Goal: Task Accomplishment & Management: Complete application form

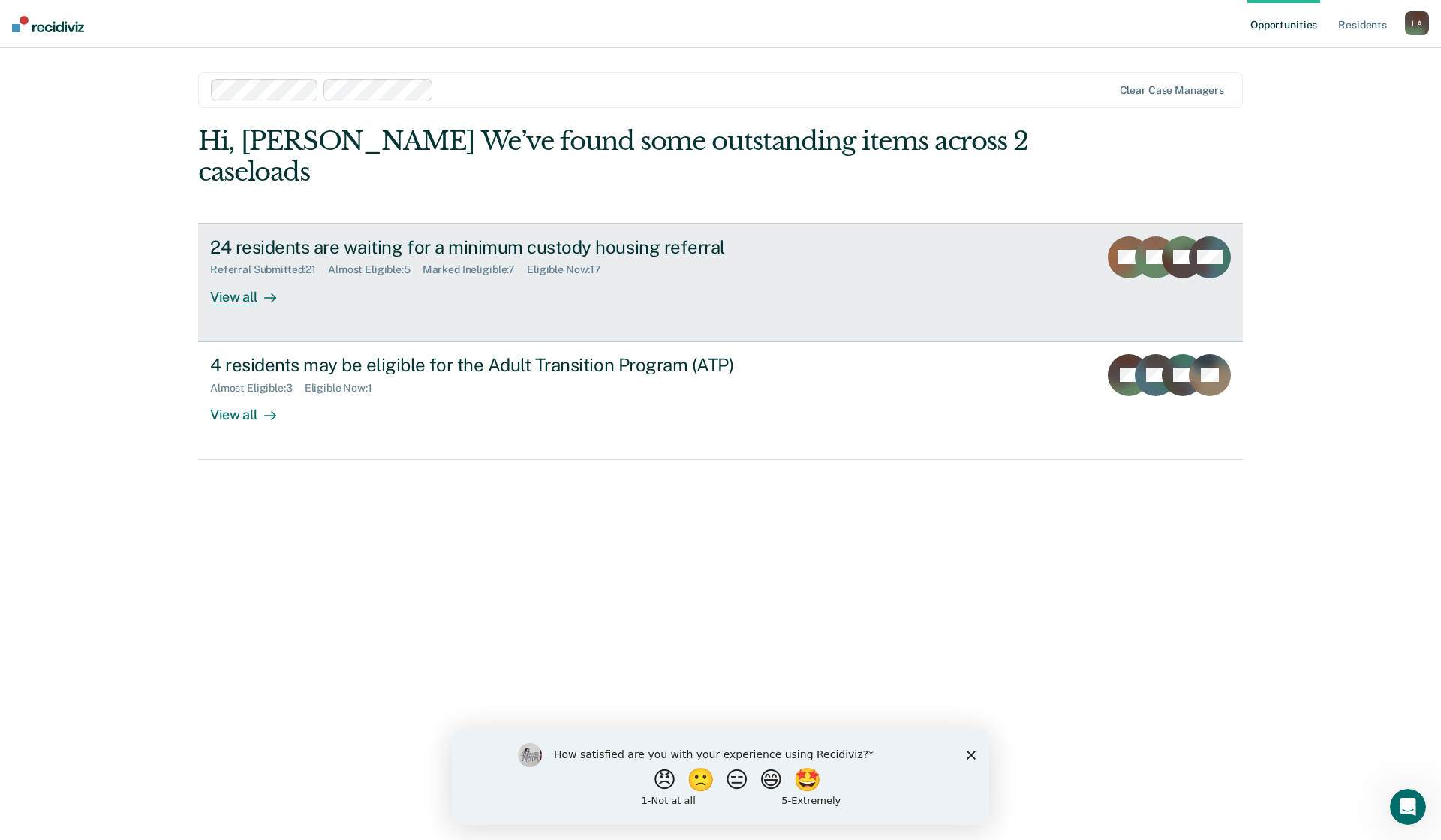
click at [278, 239] on div "24 residents are waiting for a minimum custody housing referral" at bounding box center [474, 247] width 527 height 21
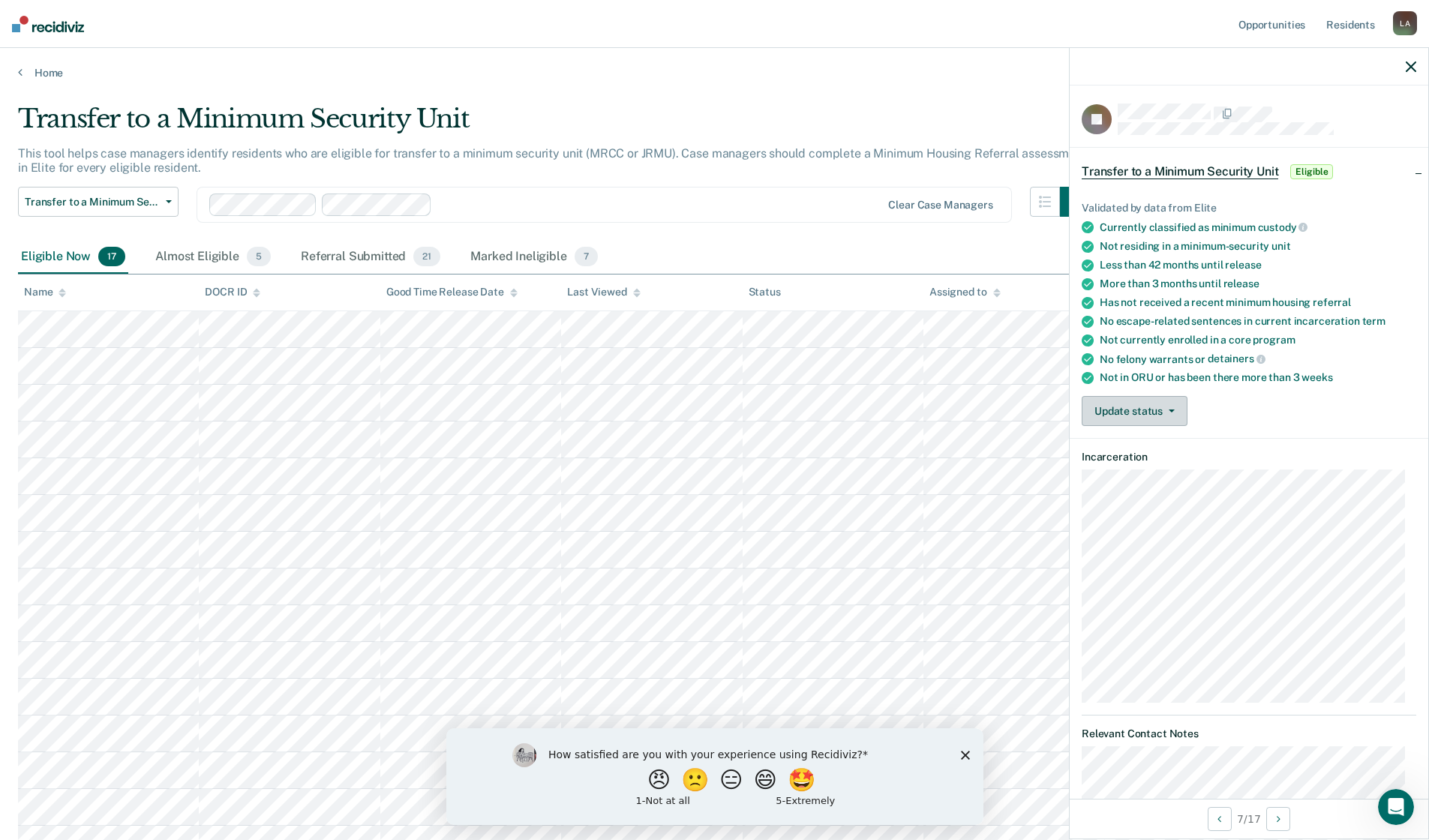
click at [1170, 409] on icon "button" at bounding box center [1172, 411] width 6 height 3
click at [1171, 446] on button "Mark Referral Submitted" at bounding box center [1163, 447] width 162 height 24
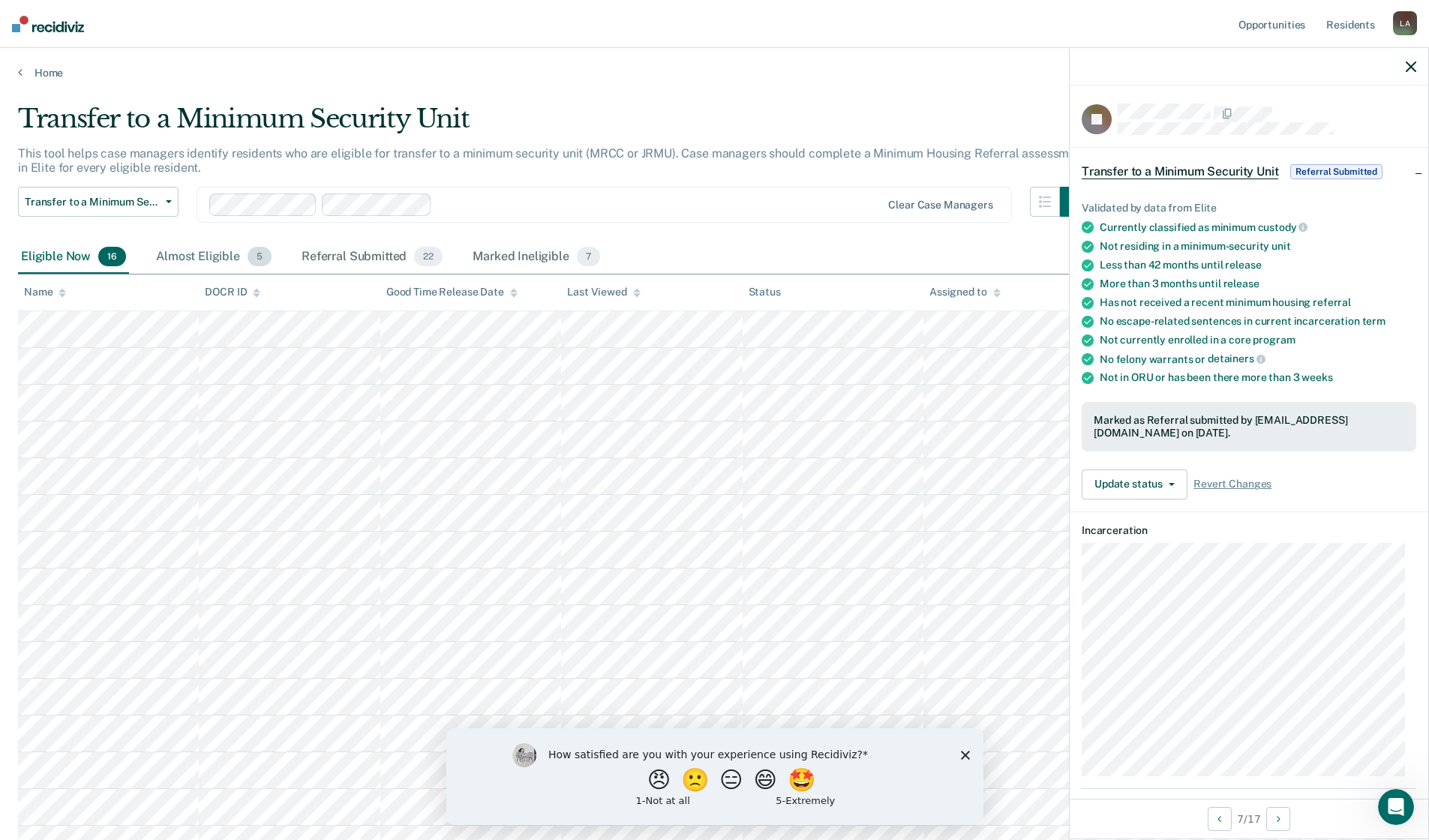
click at [208, 257] on div "Almost Eligible 5" at bounding box center [213, 258] width 121 height 33
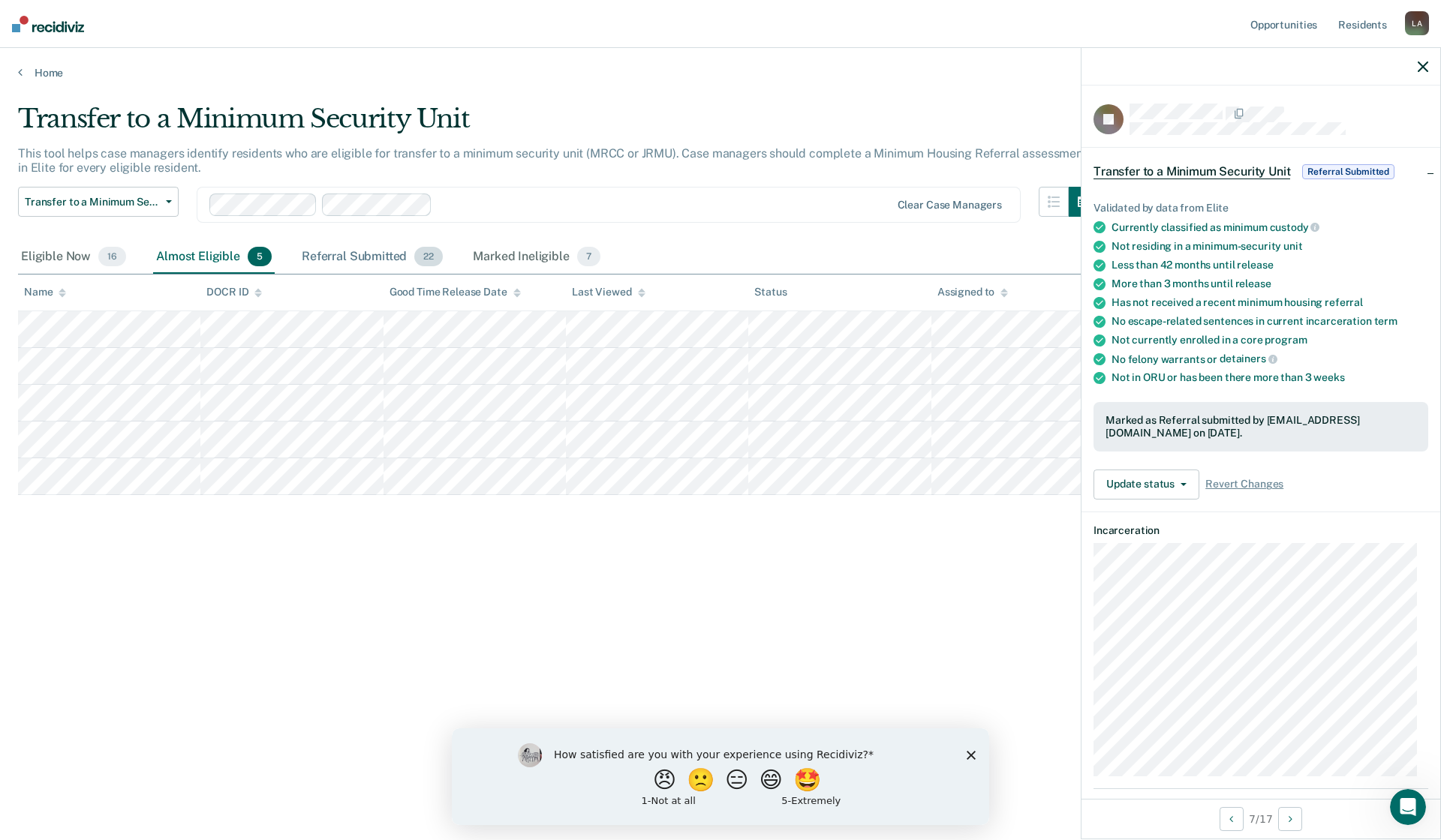
click at [359, 258] on div "Referral Submitted 22" at bounding box center [371, 258] width 147 height 33
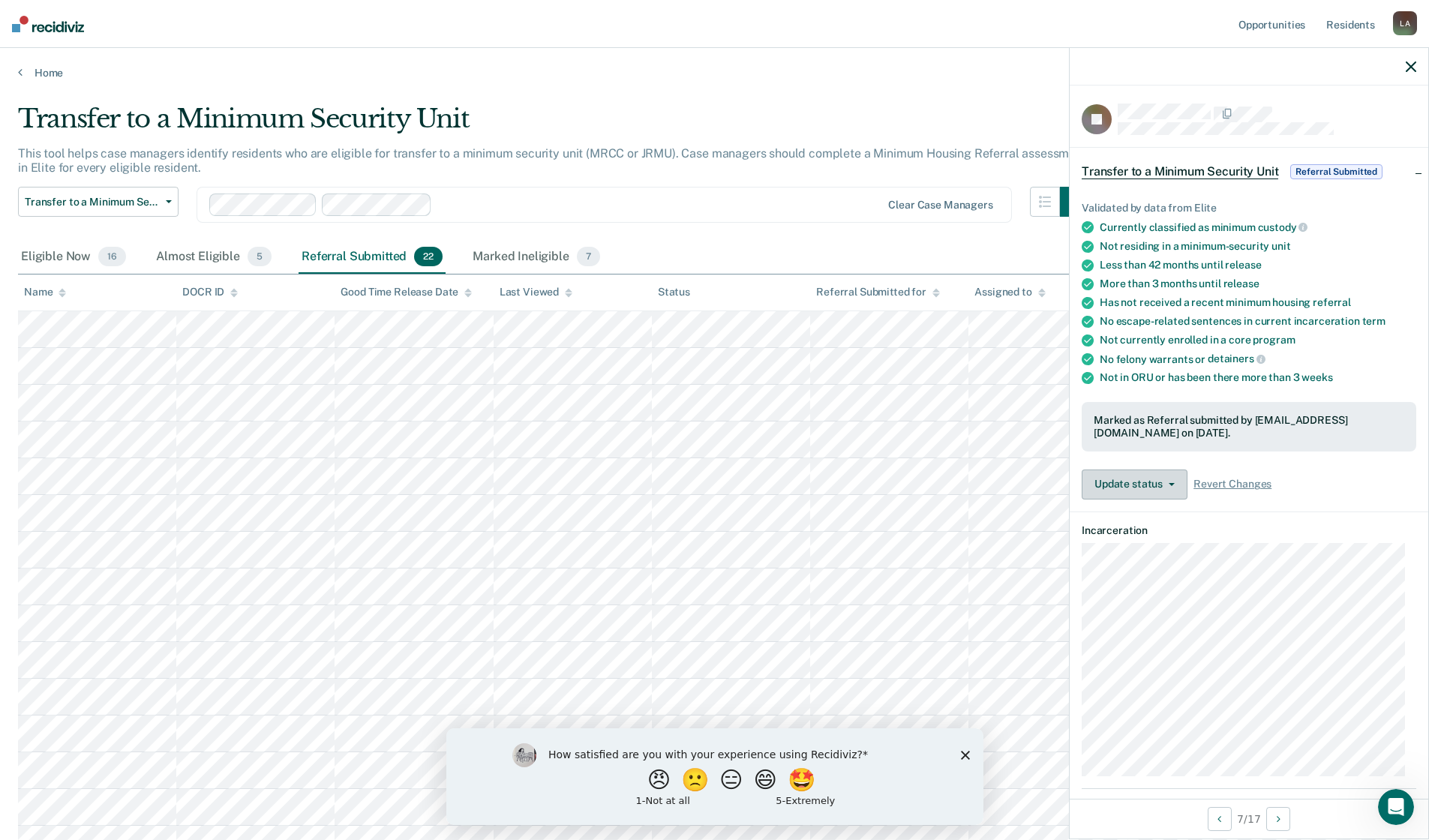
click at [1173, 483] on icon "button" at bounding box center [1172, 485] width 6 height 3
click at [1138, 543] on button "Mark Ineligible" at bounding box center [1171, 544] width 179 height 24
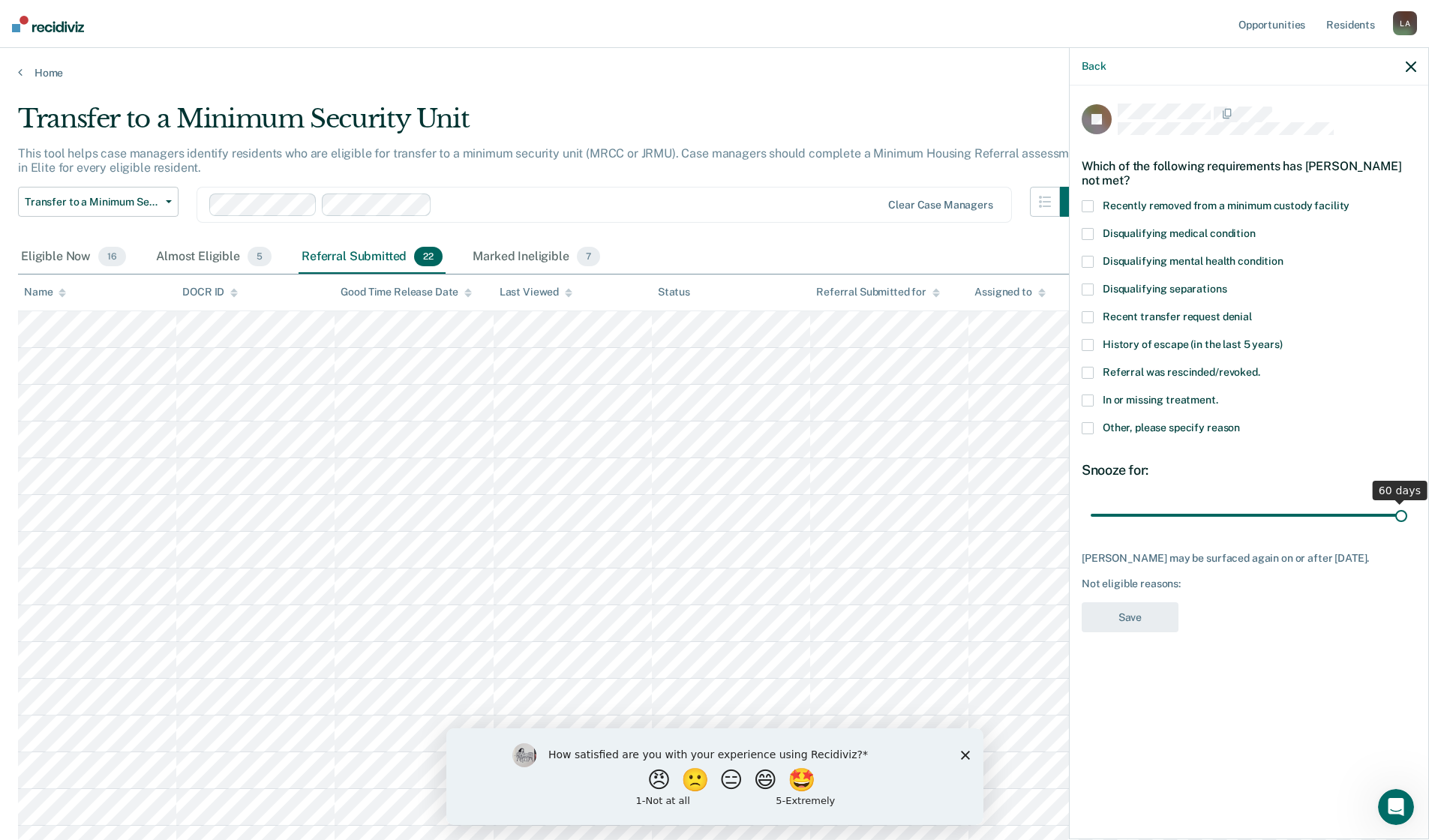
drag, startPoint x: 1247, startPoint y: 513, endPoint x: 1414, endPoint y: 508, distance: 167.1
type input "60"
click at [1408, 508] on input "range" at bounding box center [1249, 515] width 317 height 26
click at [1085, 423] on span at bounding box center [1088, 428] width 12 height 12
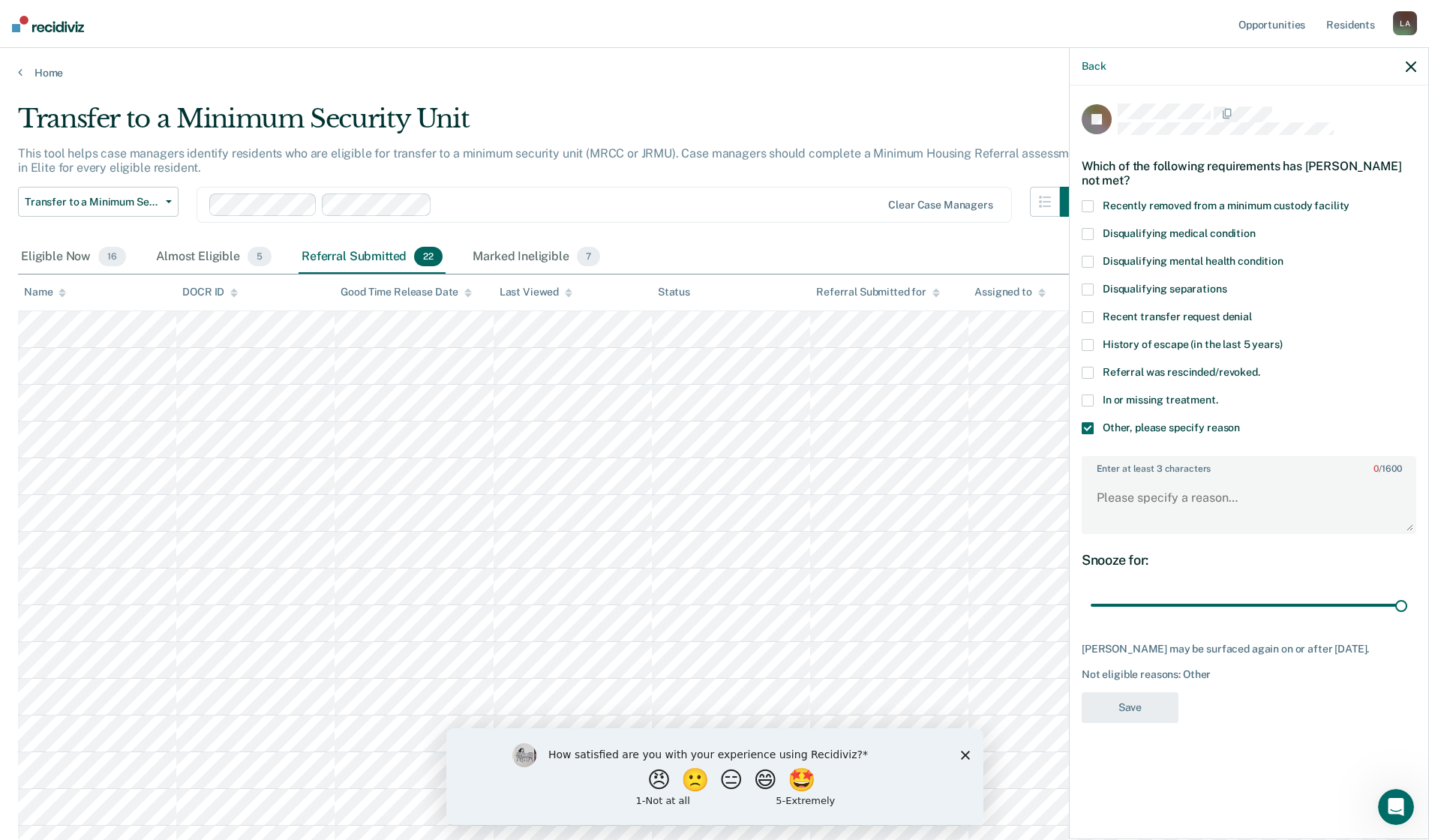
click at [1092, 473] on div "Enter at least 3 characters 0 / 1600" at bounding box center [1250, 495] width 335 height 79
click at [1094, 489] on textarea "Enter at least 3 characters 0 / 1600" at bounding box center [1249, 504] width 332 height 56
type textarea "d"
type textarea "DENIED AT 08/12/2025 CPC BY R HOCHHALTER DUE TO TREATMENT AVAILABLE"
click at [1138, 701] on button "Save" at bounding box center [1131, 708] width 97 height 31
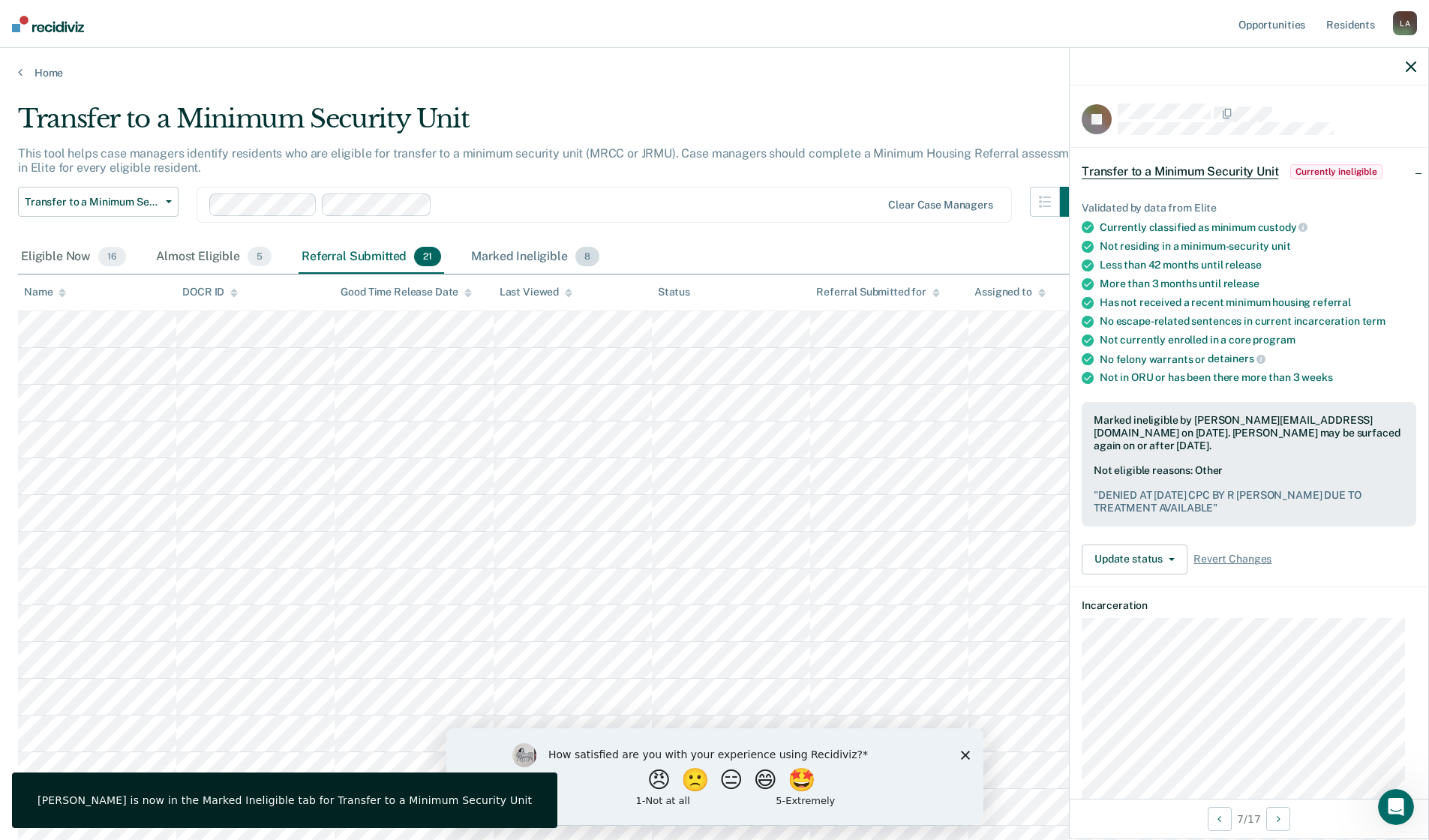
click at [500, 260] on div "Marked Ineligible 8" at bounding box center [535, 258] width 134 height 33
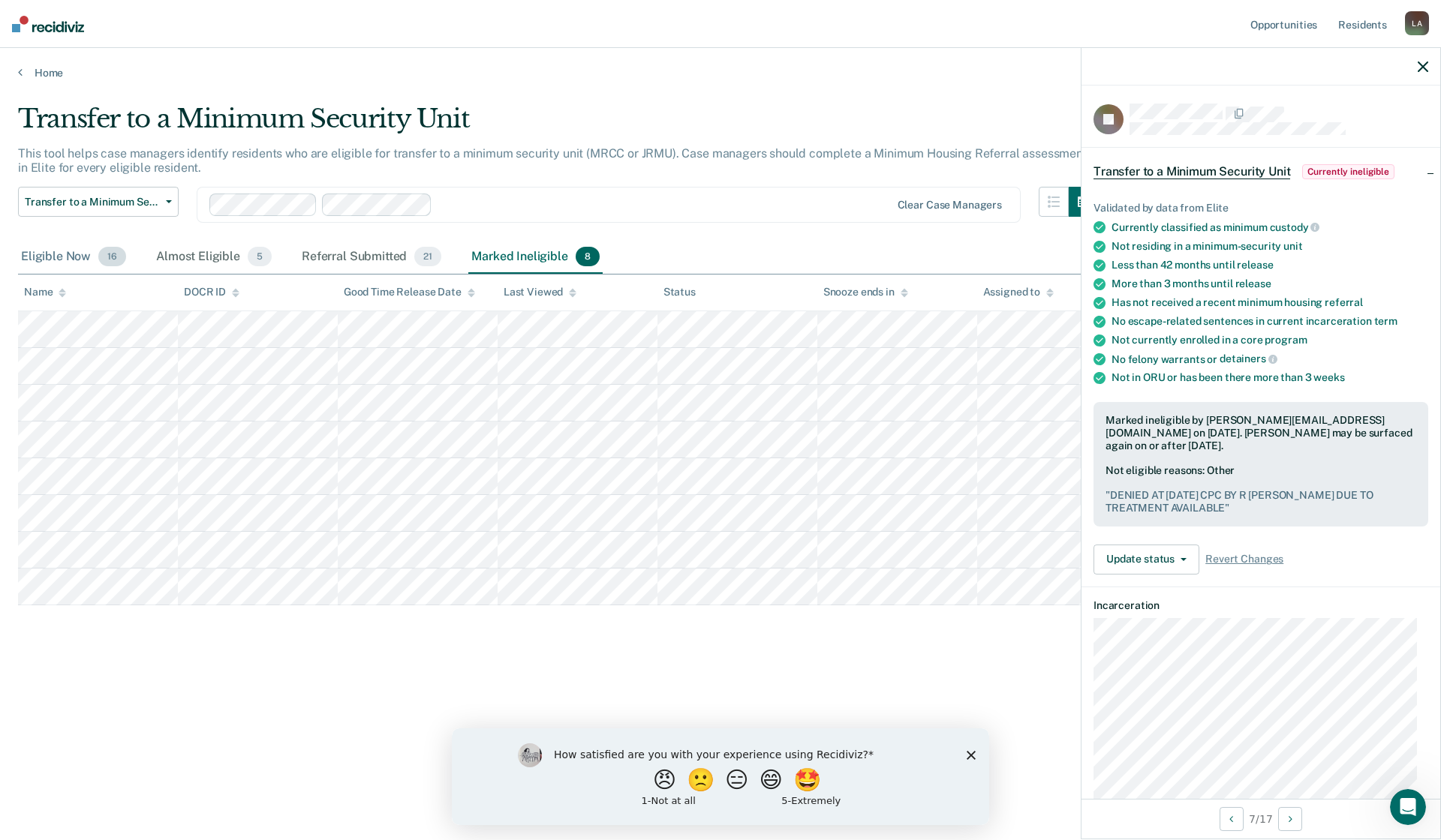
click at [61, 254] on div "Eligible Now 16" at bounding box center [74, 258] width 111 height 33
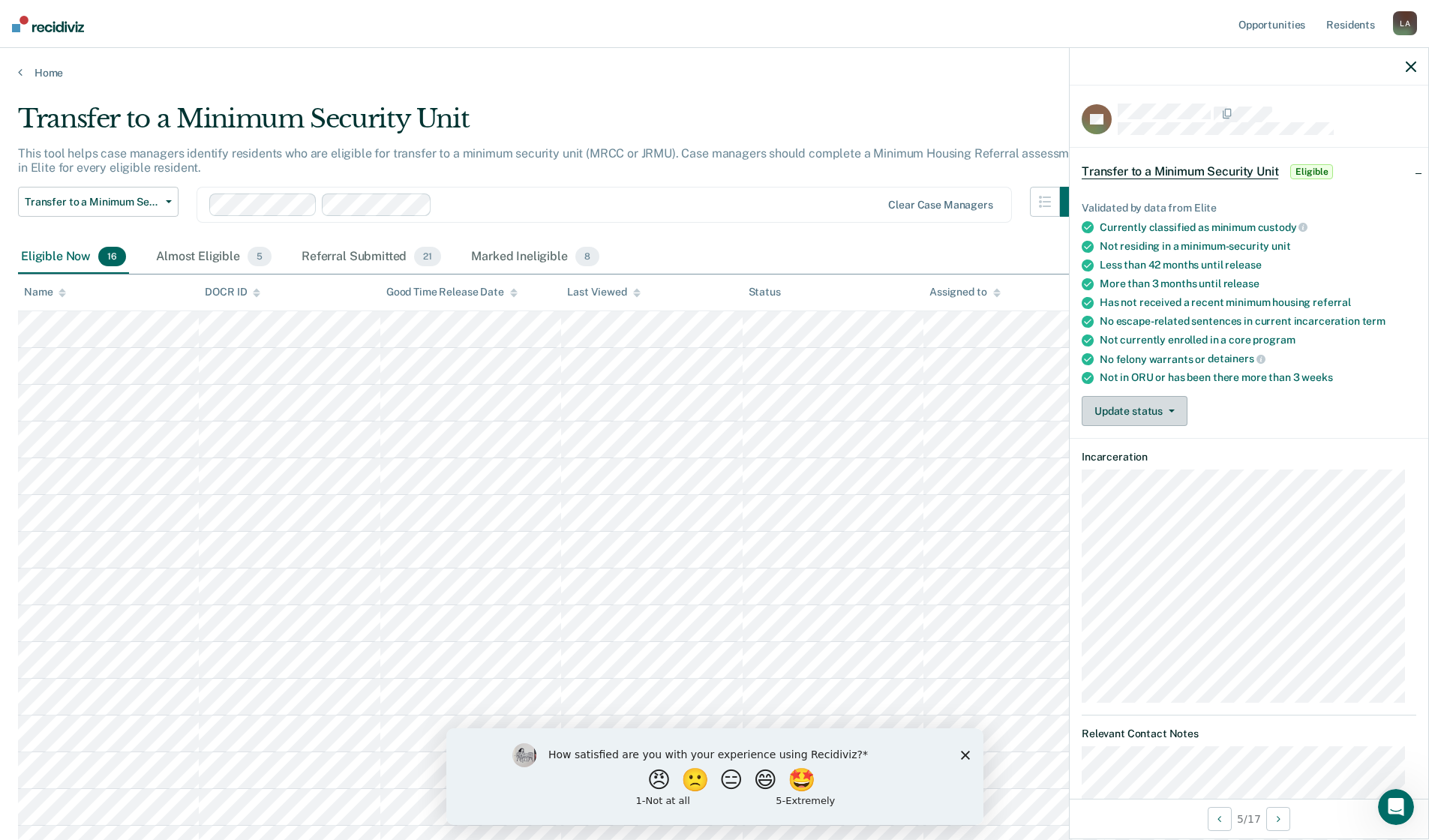
click at [1170, 405] on button "Update status" at bounding box center [1135, 411] width 106 height 30
click at [1140, 472] on button "Mark Ineligible" at bounding box center [1163, 471] width 162 height 24
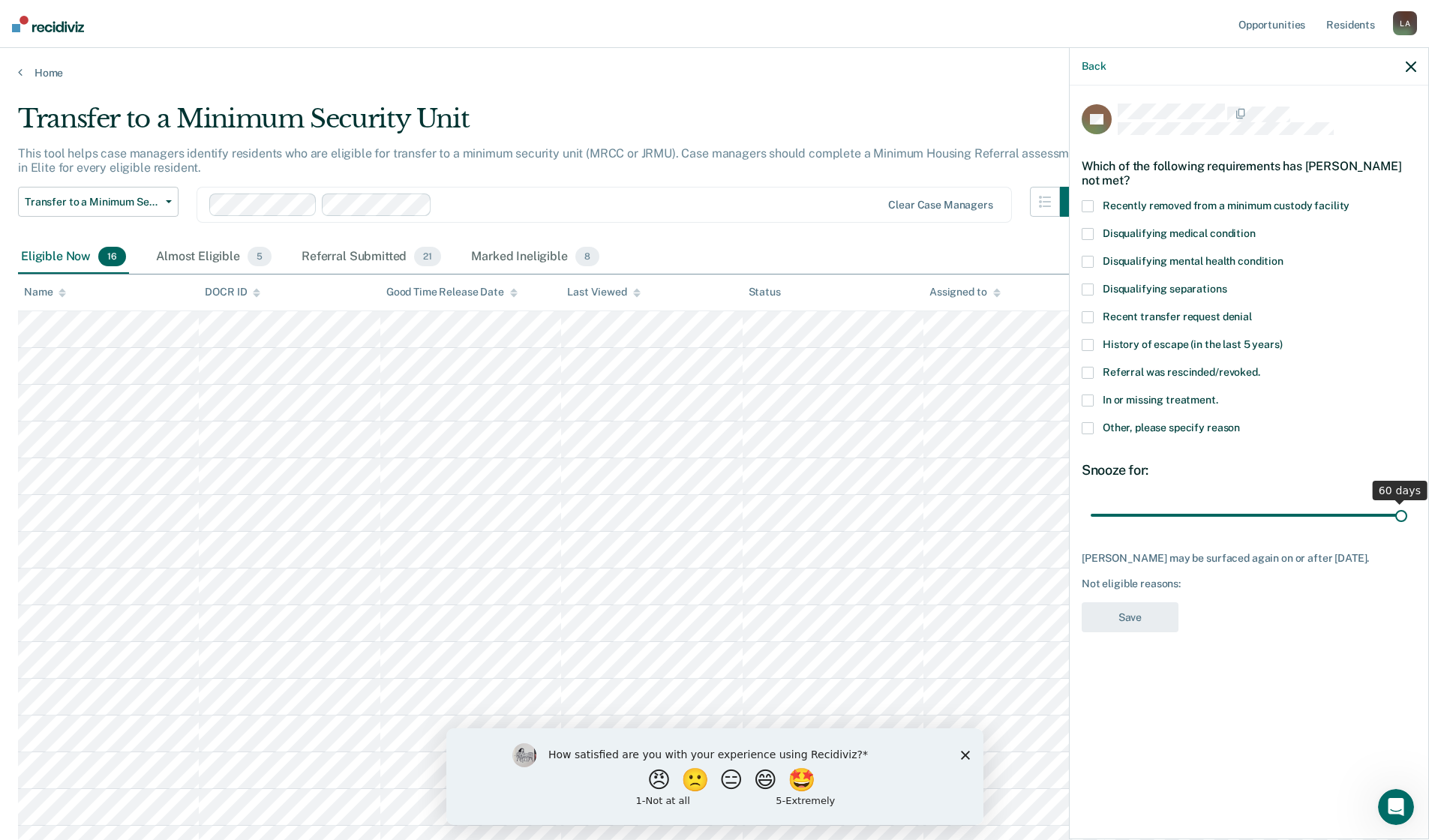
drag, startPoint x: 1248, startPoint y: 518, endPoint x: 1427, endPoint y: 525, distance: 179.1
type input "60"
click at [1408, 525] on input "range" at bounding box center [1249, 515] width 317 height 26
click at [1088, 423] on span at bounding box center [1088, 428] width 12 height 12
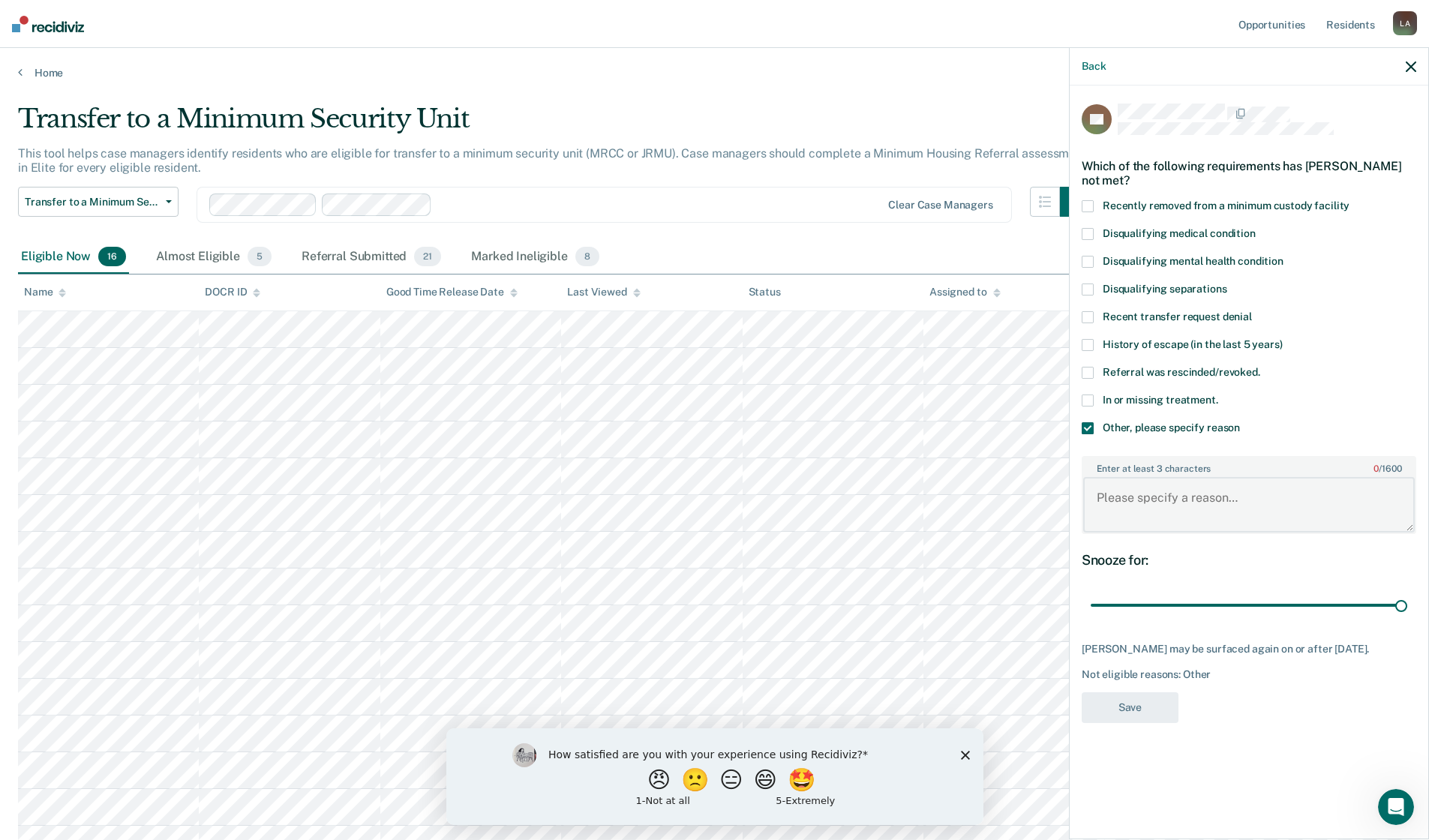
click at [1108, 496] on textarea "Enter at least 3 characters 0 / 1600" at bounding box center [1249, 504] width 332 height 56
type textarea "DENIED AT 08/12/2025 CPC BY R HOCHHALTER/TREATMENT AVAILABLE."
click at [1133, 708] on button "Save" at bounding box center [1131, 708] width 97 height 31
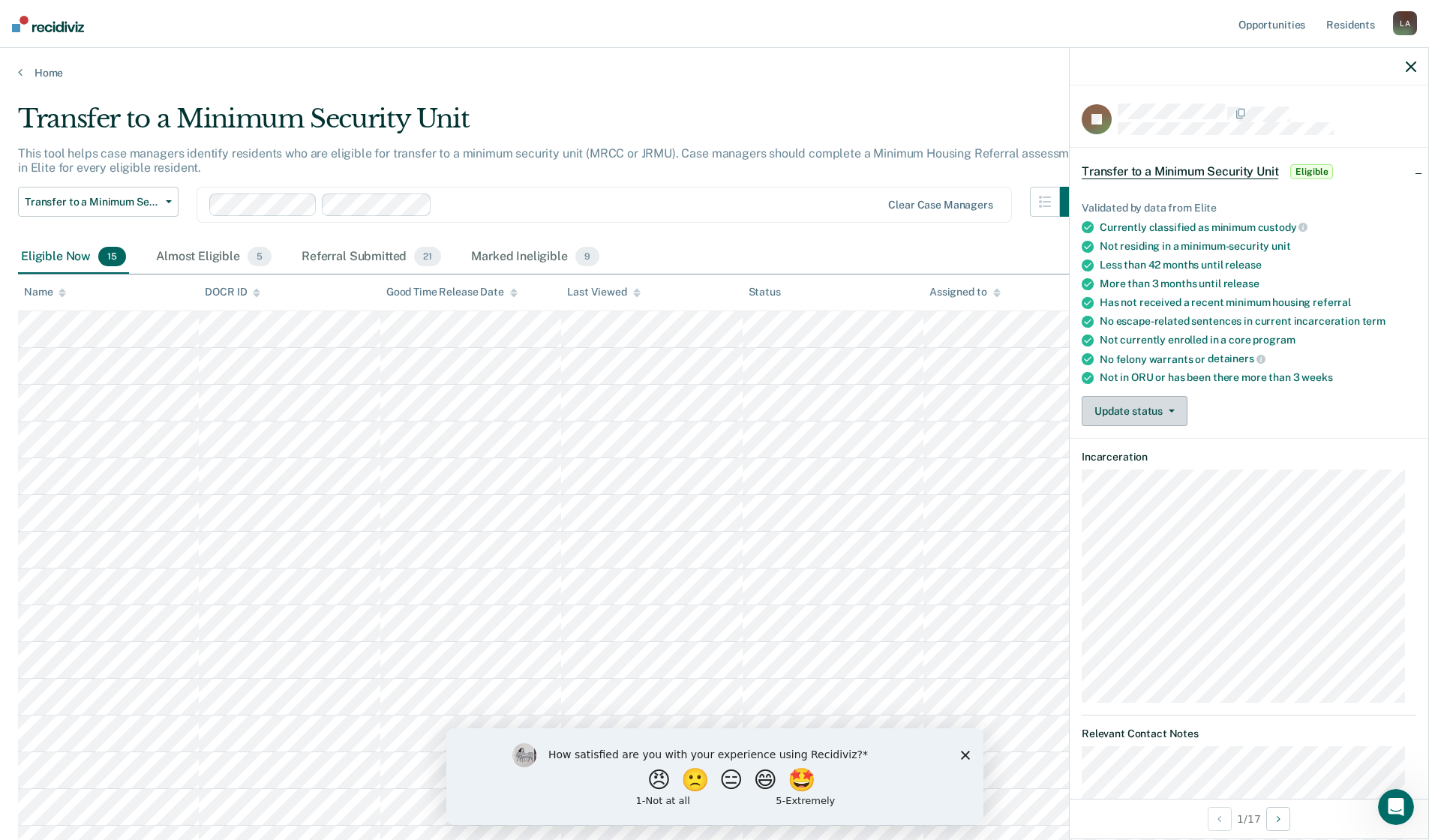
click at [1169, 412] on button "Update status" at bounding box center [1135, 411] width 106 height 30
click at [1146, 471] on button "Mark Ineligible" at bounding box center [1163, 471] width 162 height 24
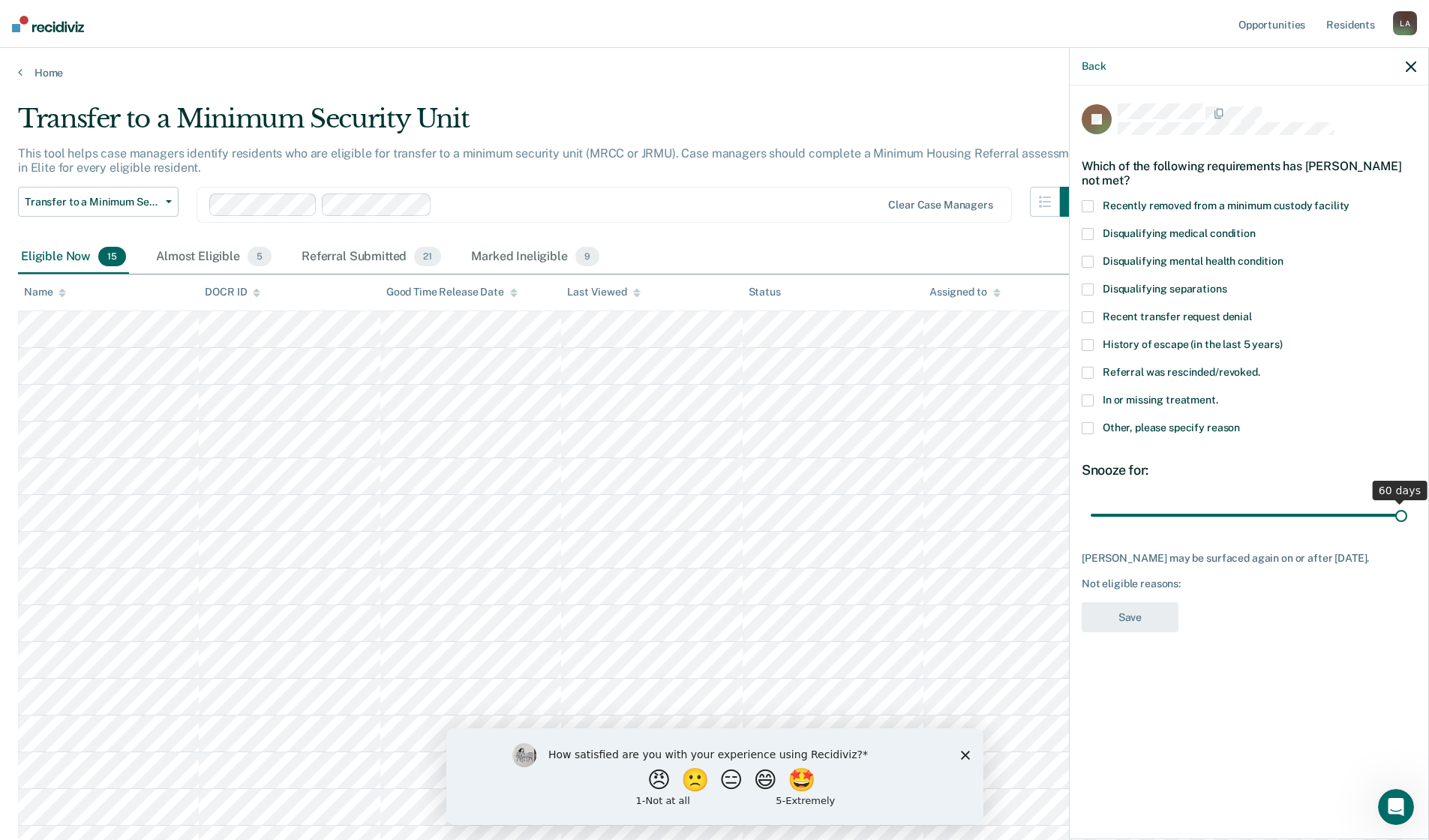
drag, startPoint x: 1247, startPoint y: 514, endPoint x: 1429, endPoint y: 528, distance: 182.5
type input "60"
click at [1408, 528] on input "range" at bounding box center [1249, 515] width 317 height 26
click at [1089, 430] on span at bounding box center [1088, 428] width 12 height 12
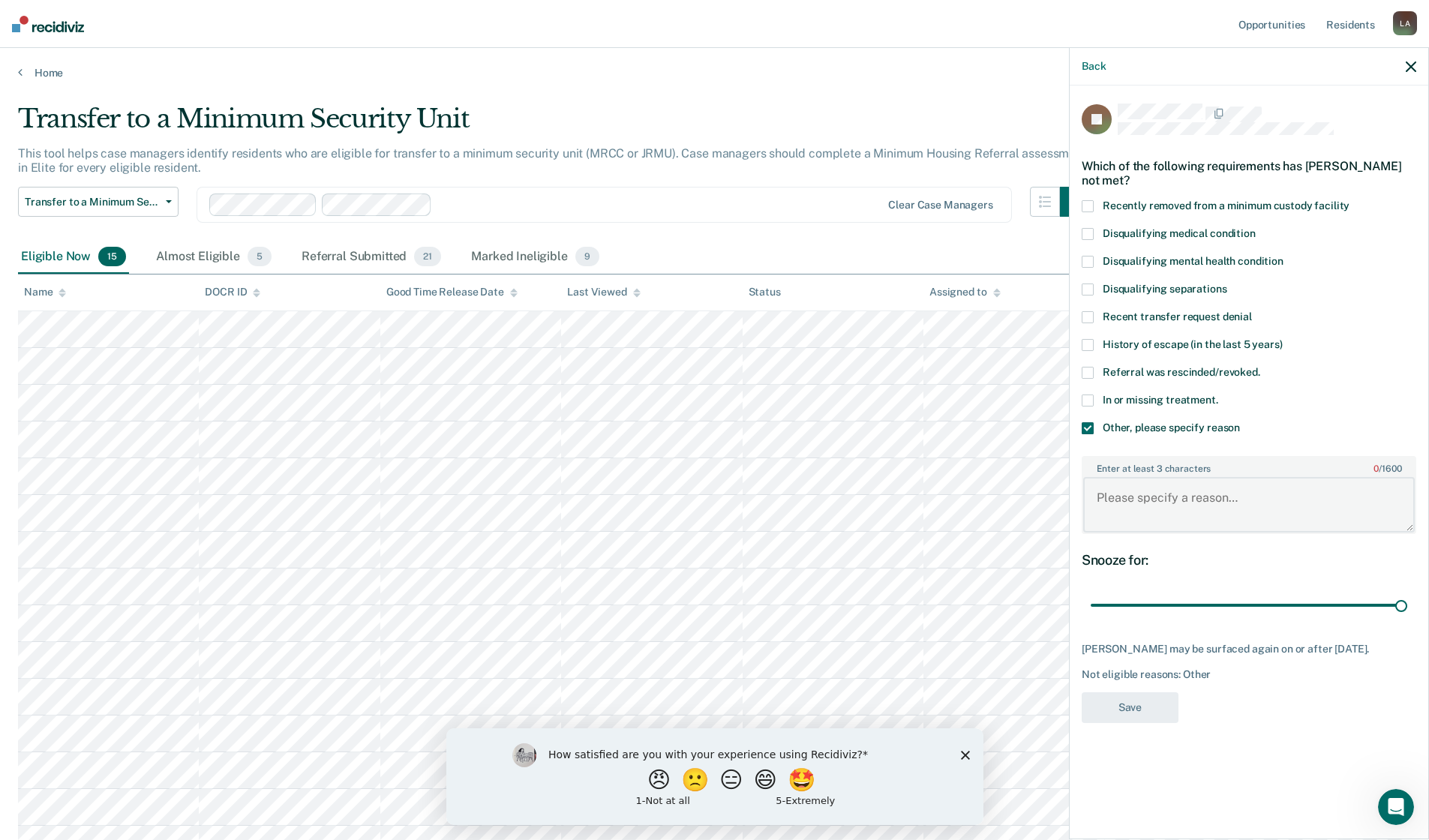
click at [1101, 491] on textarea "Enter at least 3 characters 0 / 1600" at bounding box center [1249, 504] width 332 height 56
type textarea "DENIED AT 08/12/2025 CPC BY R HOCHHALTER/TREATMENT AVAILABLE"
click at [1135, 710] on button "Save" at bounding box center [1131, 708] width 97 height 31
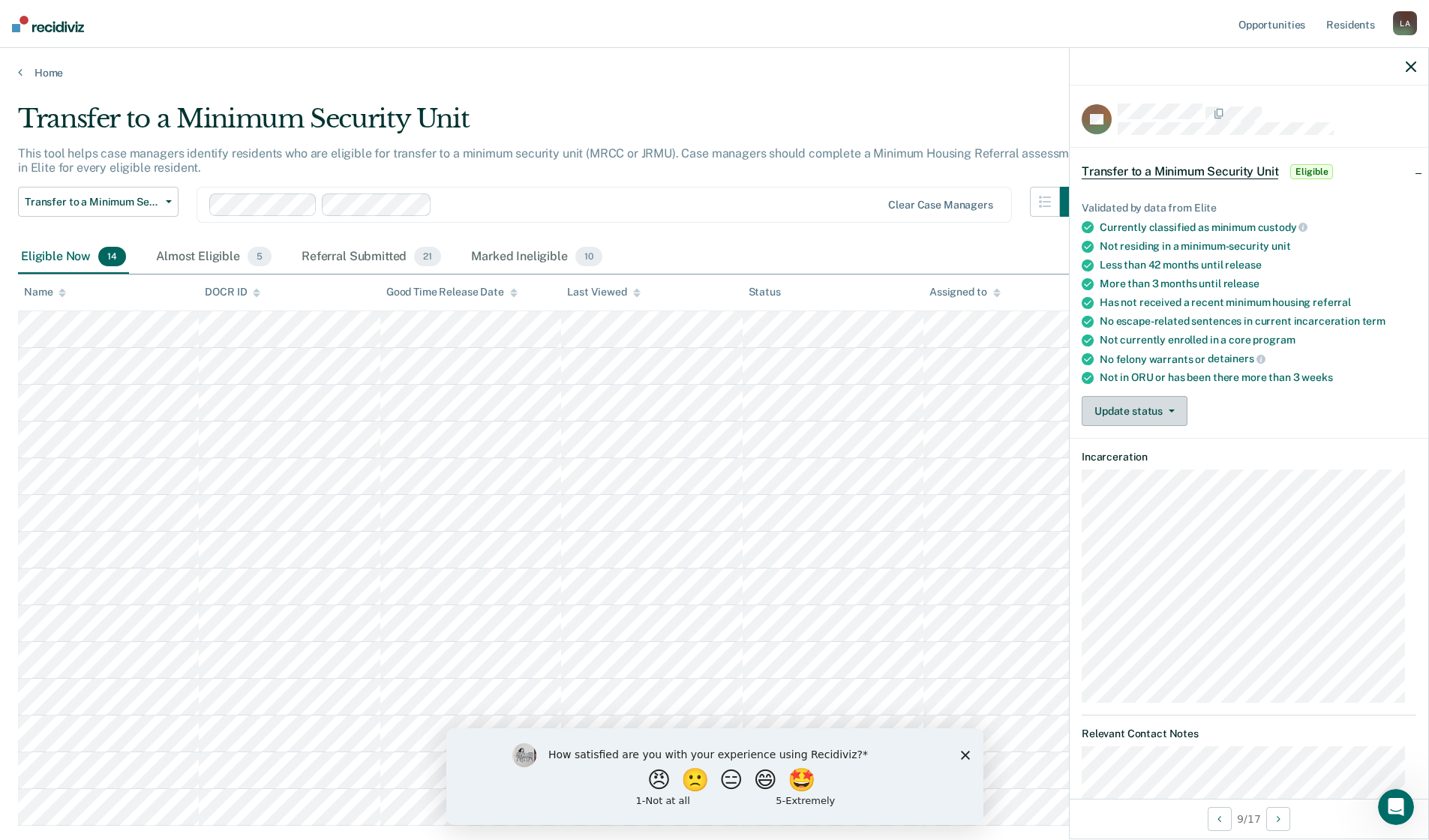
click at [1166, 405] on button "Update status" at bounding box center [1135, 411] width 106 height 30
click at [1152, 445] on button "Mark Referral Submitted" at bounding box center [1163, 447] width 162 height 24
click at [1167, 404] on button "Update status" at bounding box center [1135, 411] width 106 height 30
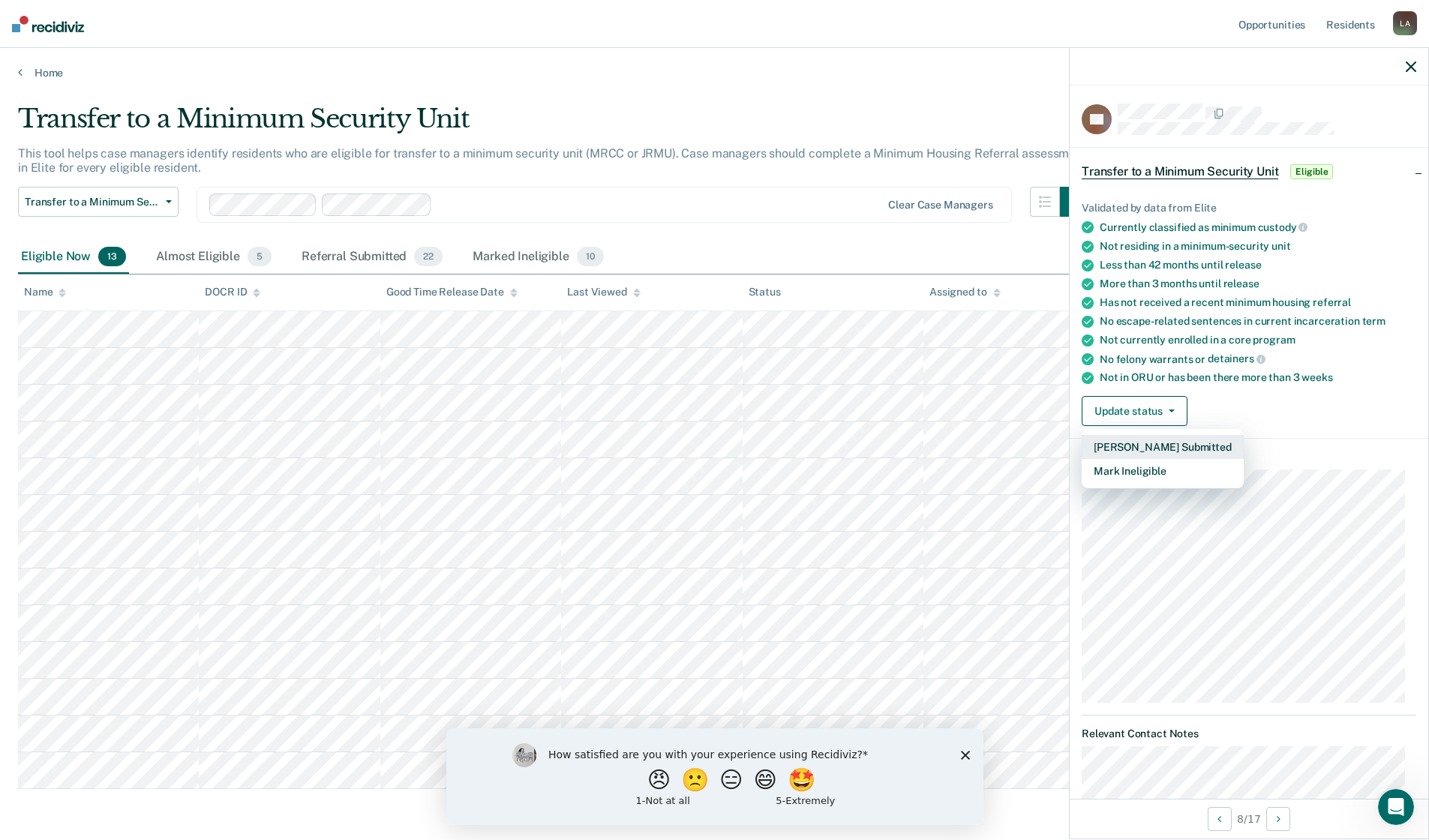
click at [1162, 442] on button "Mark Referral Submitted" at bounding box center [1163, 447] width 162 height 24
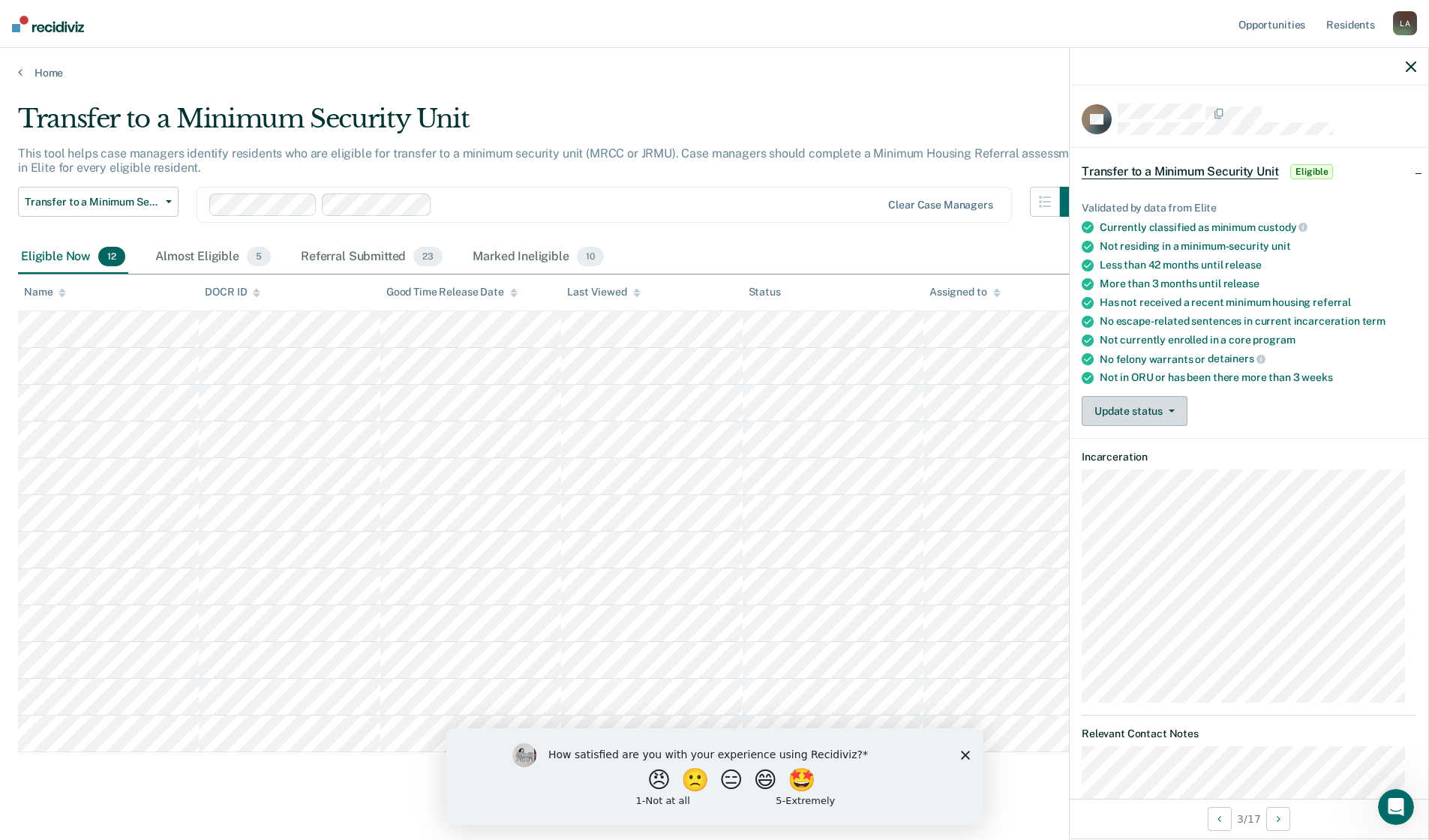
click at [1177, 414] on button "Update status" at bounding box center [1135, 411] width 106 height 30
click at [1154, 439] on button "Mark Referral Submitted" at bounding box center [1163, 447] width 162 height 24
click at [1186, 412] on button "Update status" at bounding box center [1146, 411] width 106 height 30
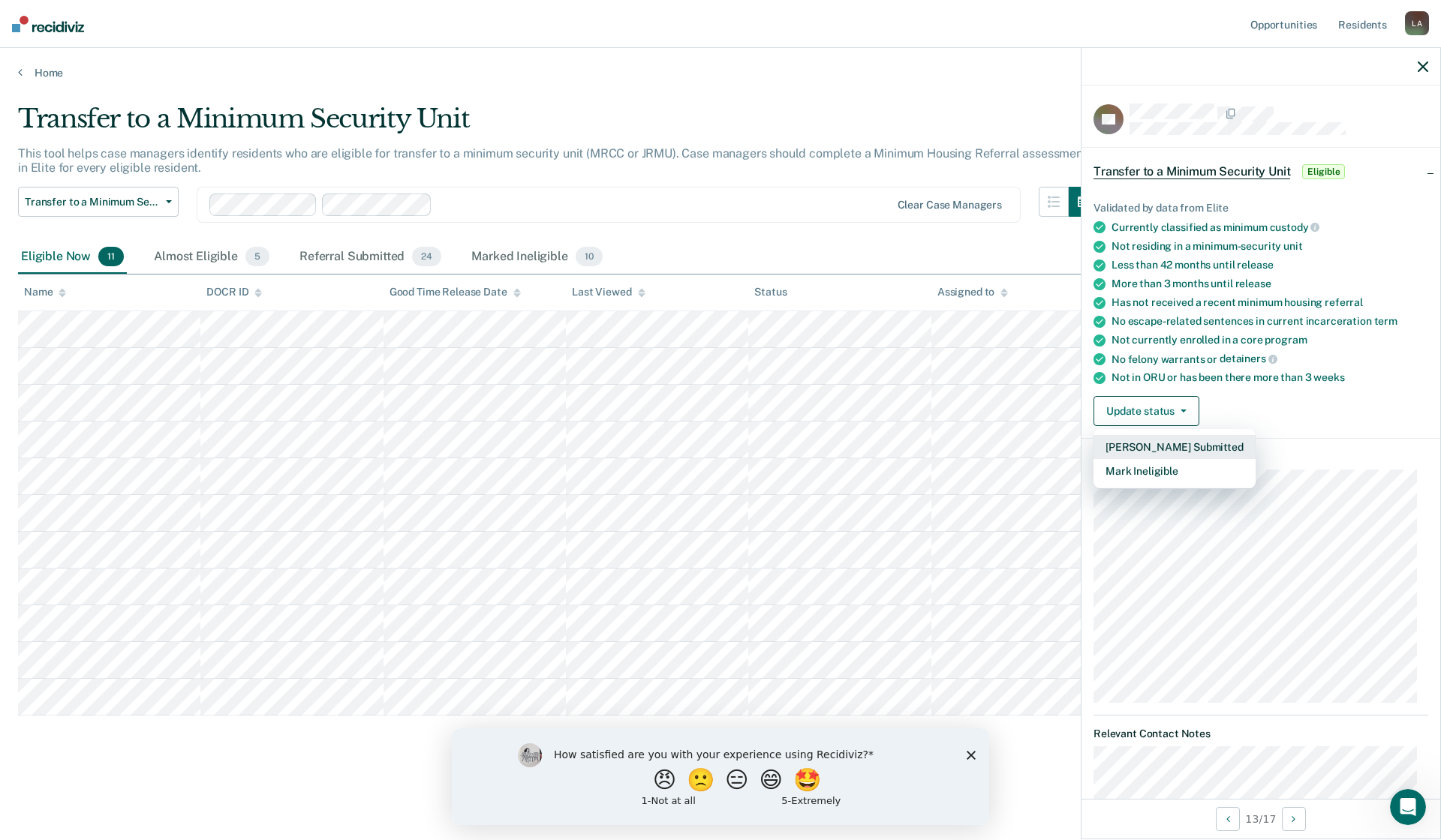
click at [1150, 439] on button "Mark Referral Submitted" at bounding box center [1174, 447] width 162 height 24
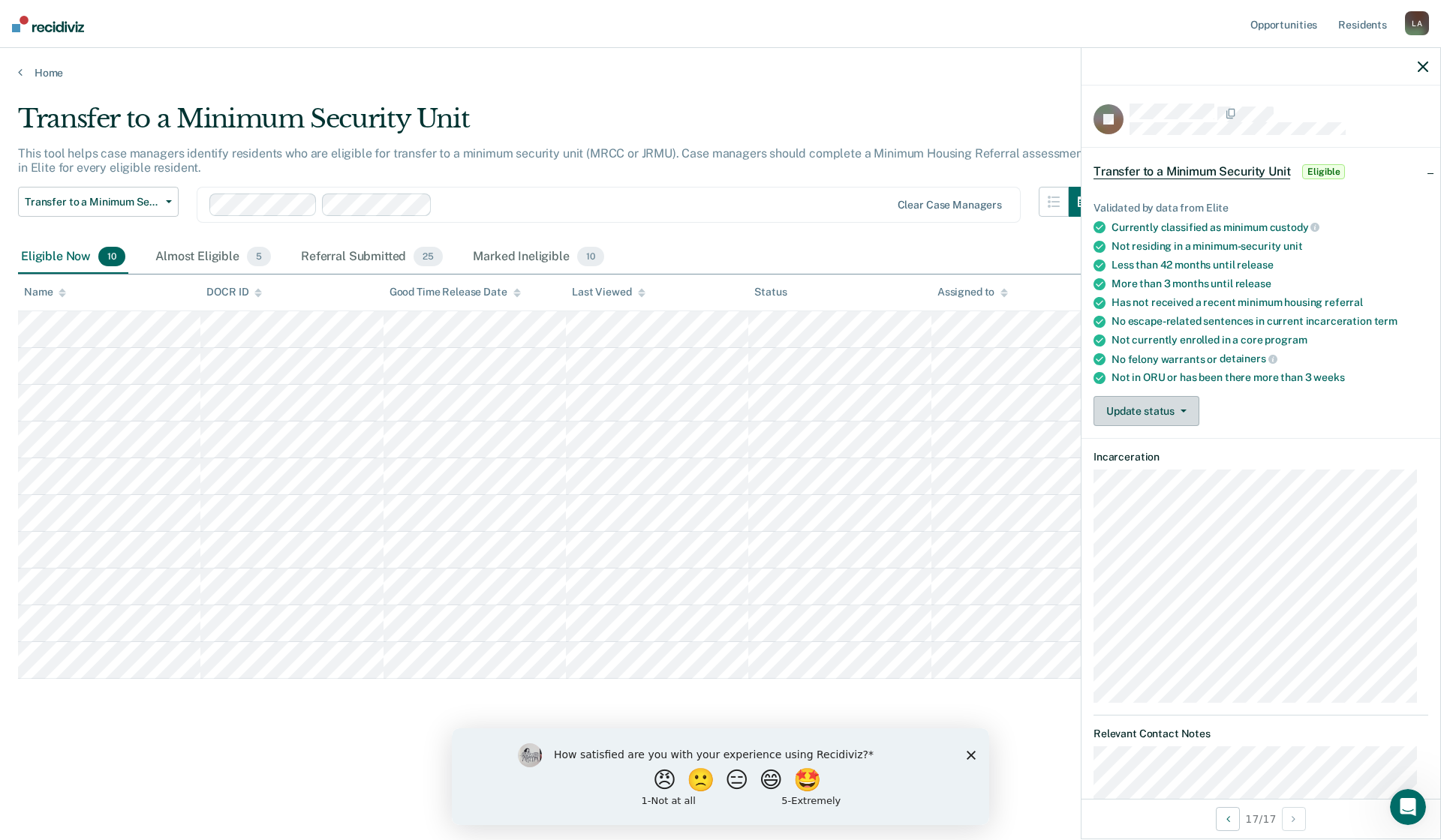
click at [1180, 412] on button "Update status" at bounding box center [1146, 411] width 106 height 30
click at [1134, 448] on button "Mark Referral Submitted" at bounding box center [1174, 447] width 162 height 24
click at [1185, 408] on button "Update status" at bounding box center [1146, 411] width 106 height 30
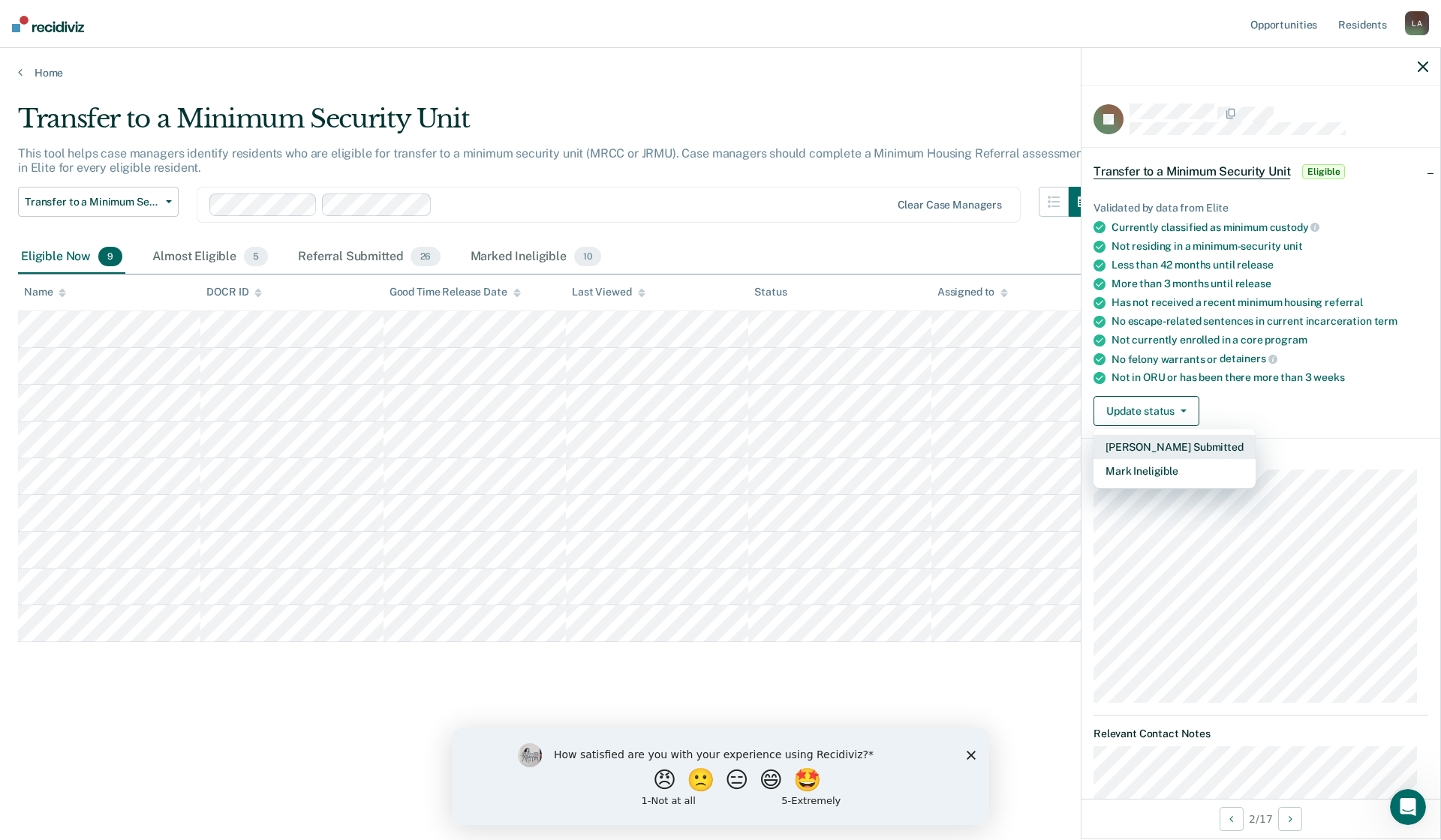
click at [1149, 439] on button "Mark Referral Submitted" at bounding box center [1174, 447] width 162 height 24
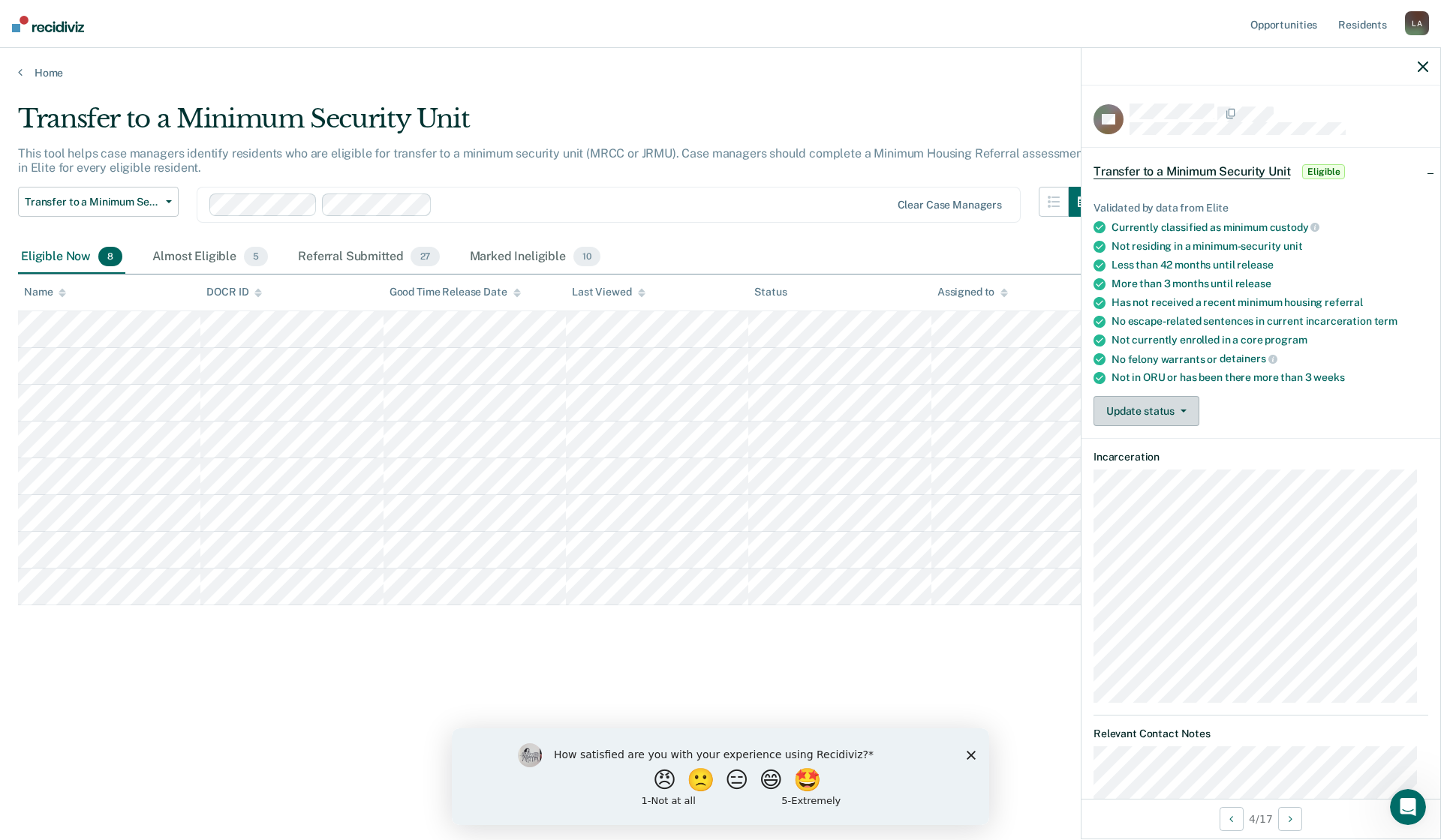
click at [1183, 409] on icon "button" at bounding box center [1183, 411] width 6 height 3
click at [1175, 443] on button "Mark Referral Submitted" at bounding box center [1174, 447] width 162 height 24
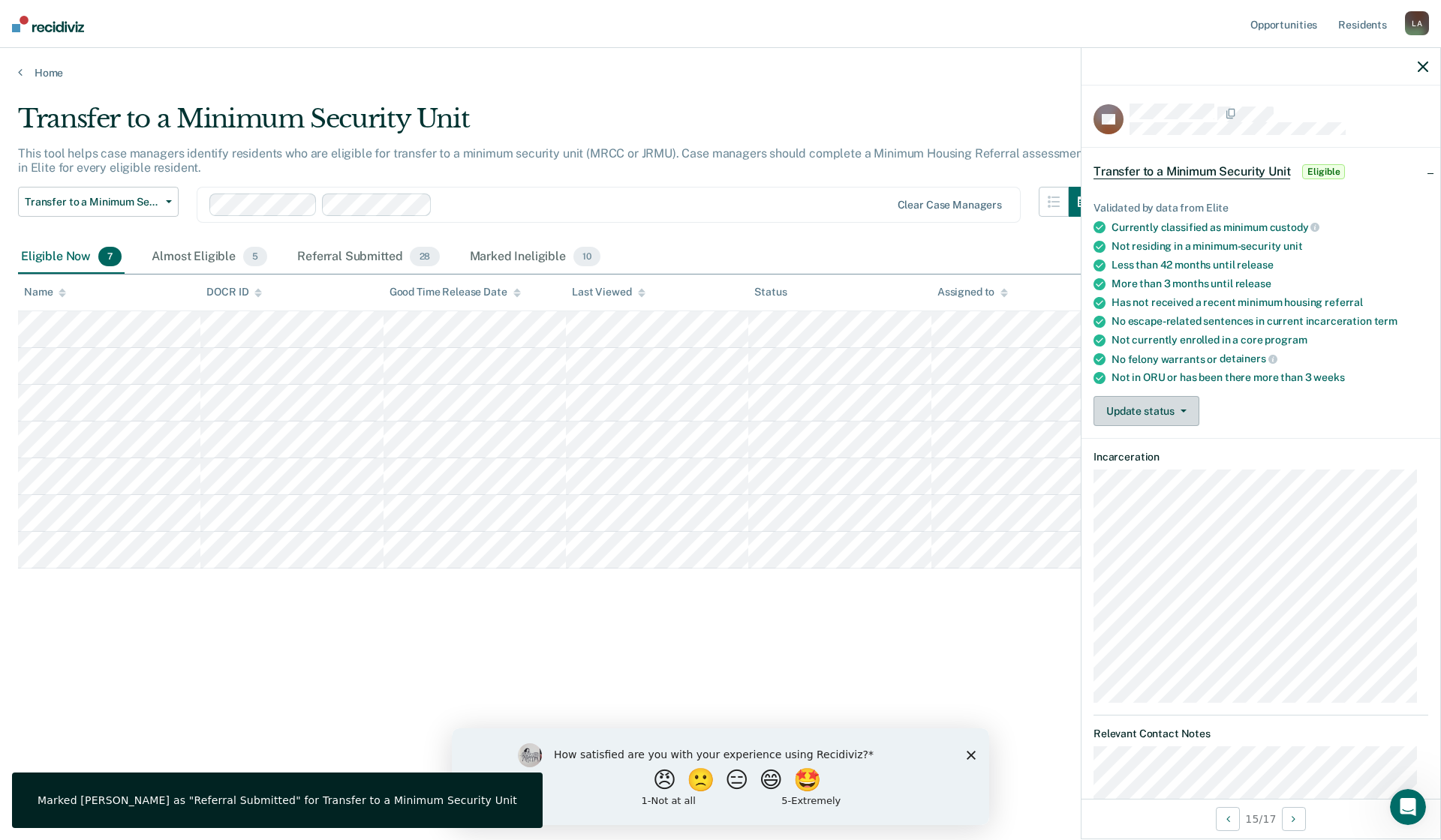
click at [1182, 412] on button "Update status" at bounding box center [1146, 411] width 106 height 30
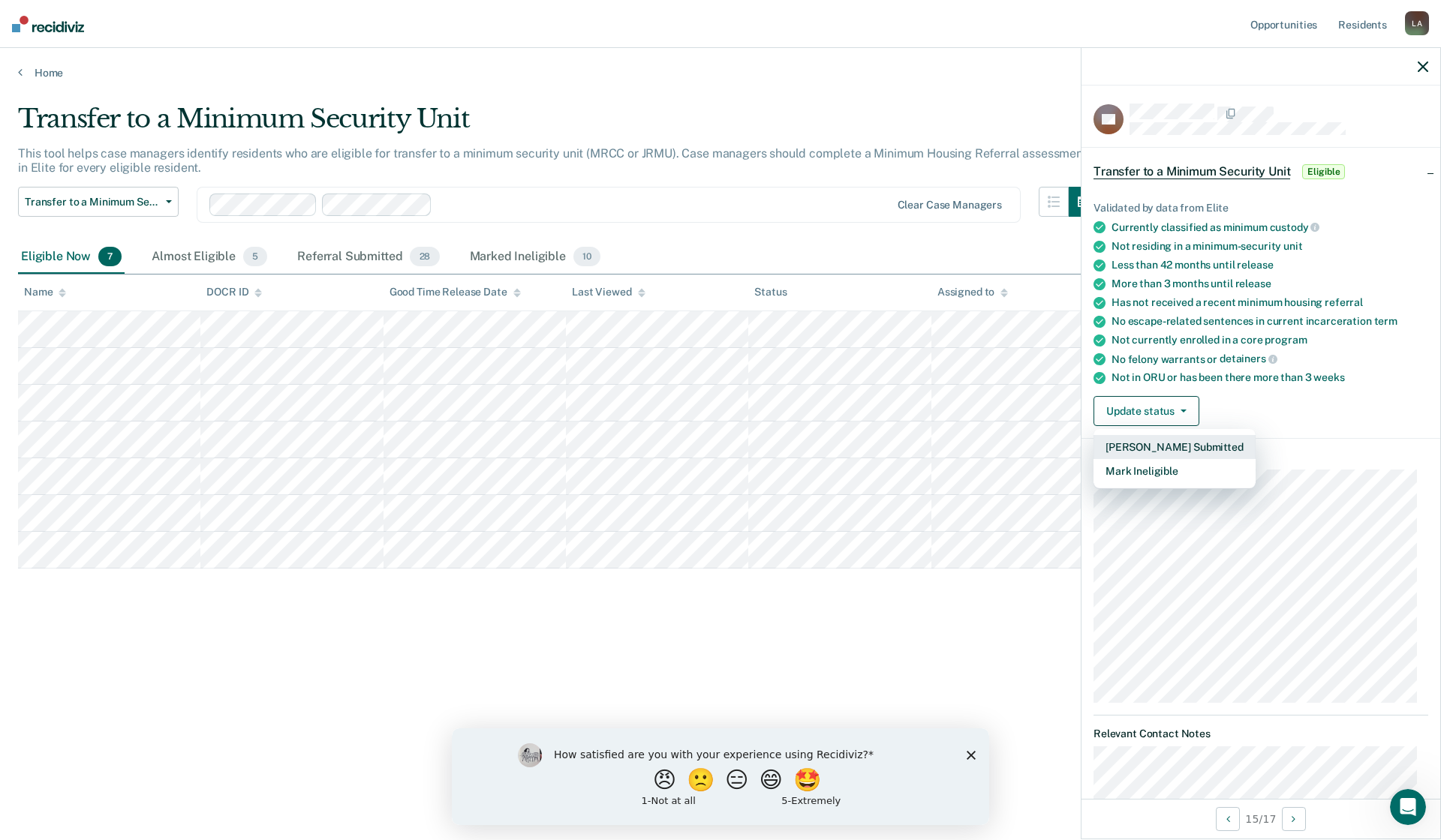
click at [1154, 444] on button "Mark Referral Submitted" at bounding box center [1174, 447] width 162 height 24
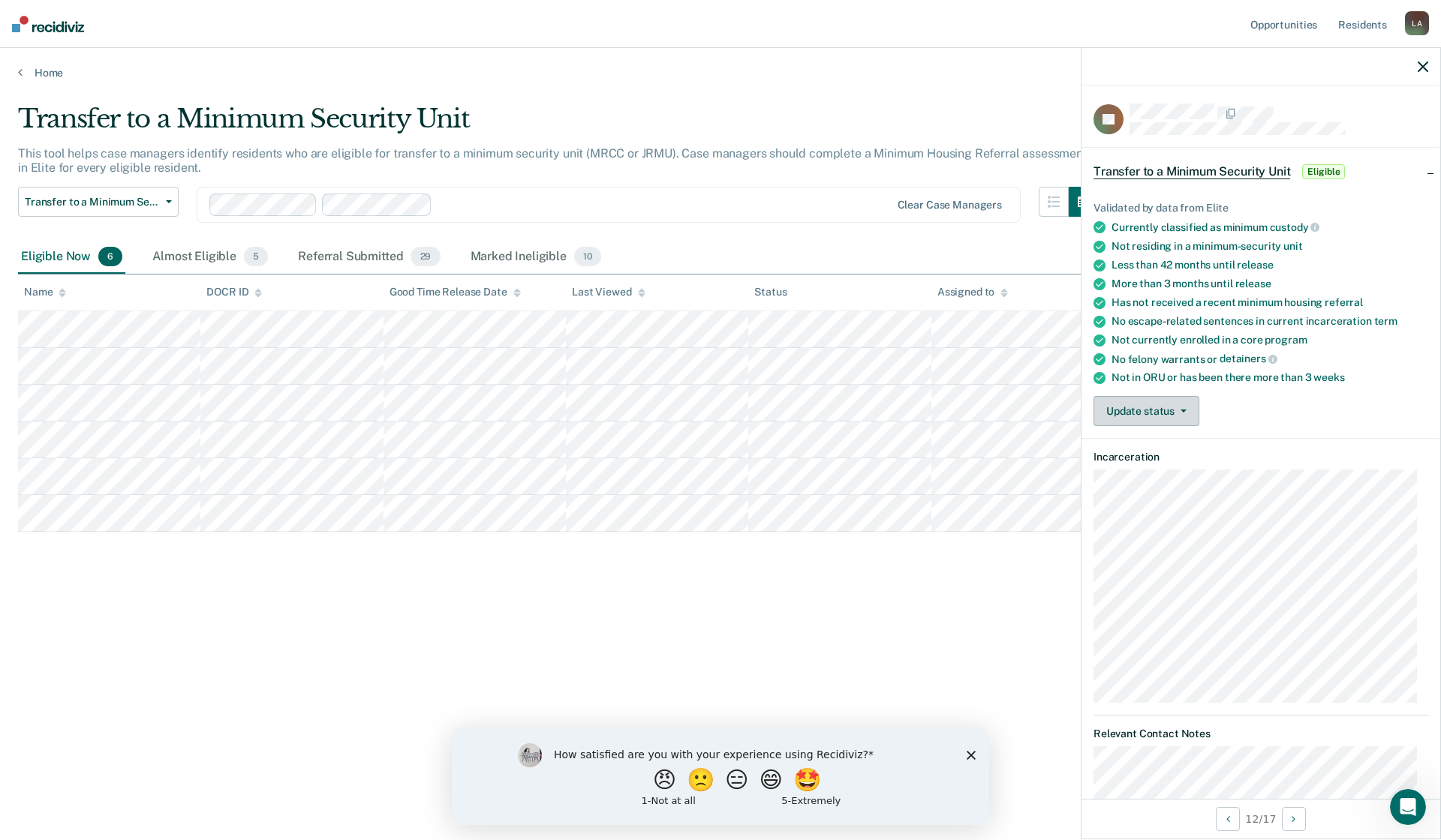
click at [1184, 405] on button "Update status" at bounding box center [1146, 411] width 106 height 30
click at [1149, 442] on button "Mark Referral Submitted" at bounding box center [1174, 447] width 162 height 24
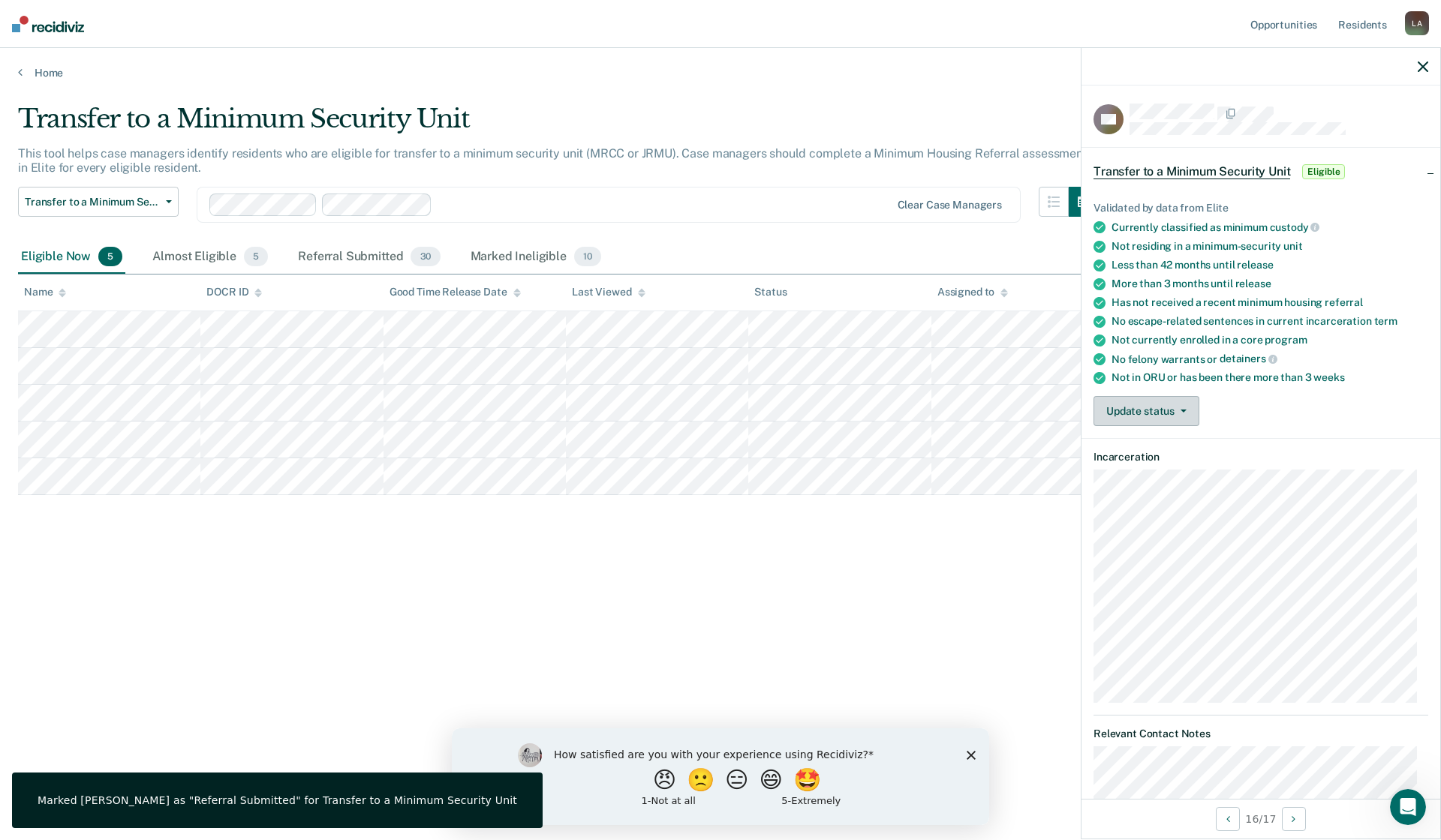
click at [1184, 411] on button "Update status" at bounding box center [1146, 411] width 106 height 30
click at [1177, 445] on button "Mark Referral Submitted" at bounding box center [1174, 447] width 162 height 24
click at [1185, 410] on button "Update status" at bounding box center [1146, 411] width 106 height 30
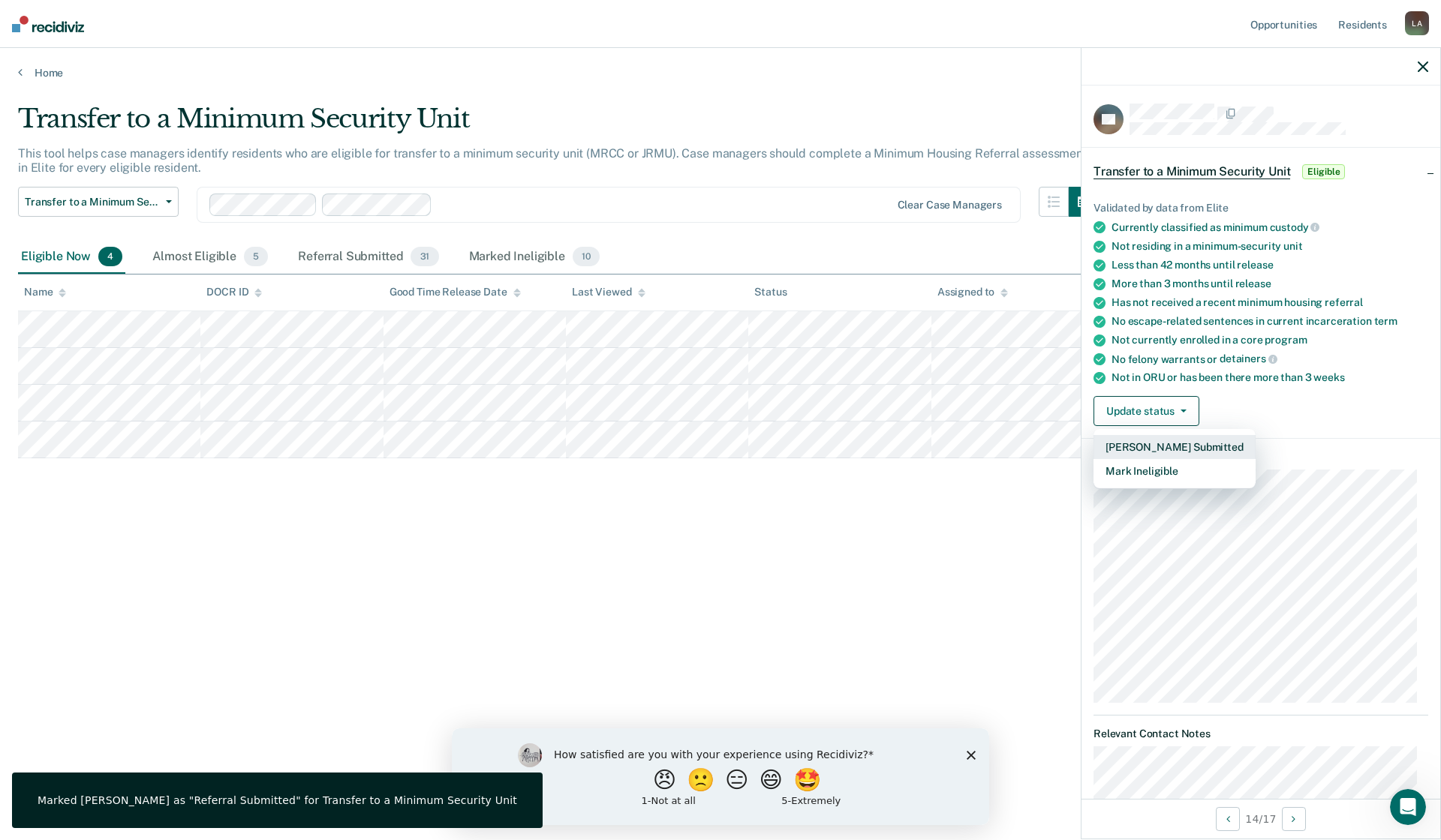
click at [1166, 447] on button "Mark Referral Submitted" at bounding box center [1174, 447] width 162 height 24
